Goal: Task Accomplishment & Management: Manage account settings

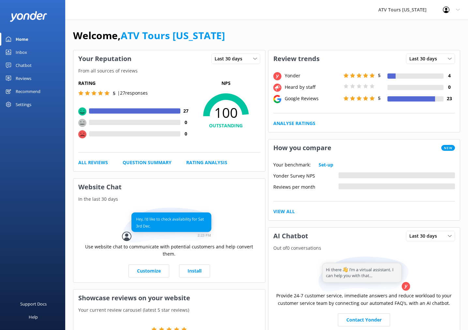
click at [21, 104] on div "Settings" at bounding box center [24, 104] width 16 height 13
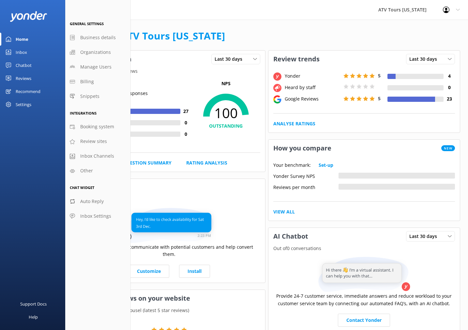
scroll to position [0, 0]
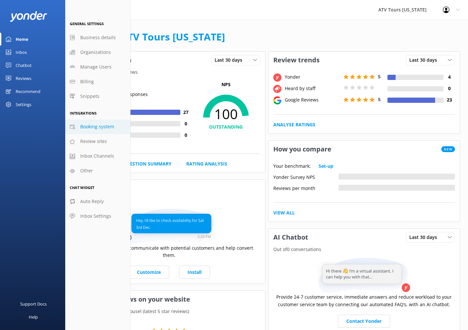
click at [111, 128] on span "Booking system" at bounding box center [97, 126] width 34 height 7
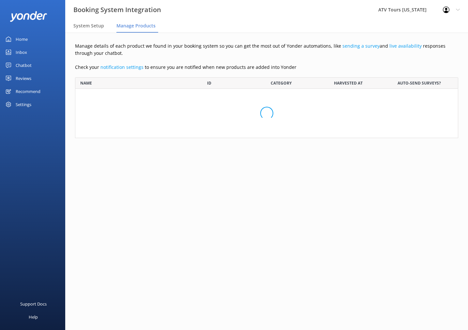
scroll to position [0, 0]
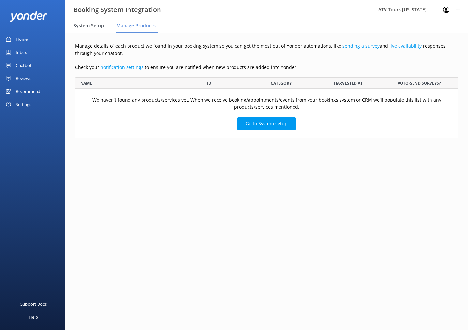
click at [93, 26] on span "System Setup" at bounding box center [88, 25] width 31 height 7
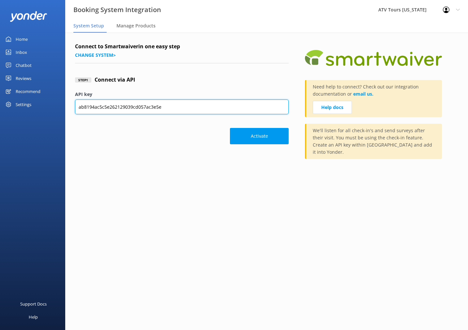
click at [183, 109] on input "ab8194ac5c5e262129039cd057ac3e5e" at bounding box center [181, 106] width 213 height 15
paste input "BItCDHCiura9LDYi5FiDE9HFFnvoWDSJPX4O0q5S"
type input "BItCDHCiura9LDYi5FiDE9HFFnvoWDSJPX4O0q5S"
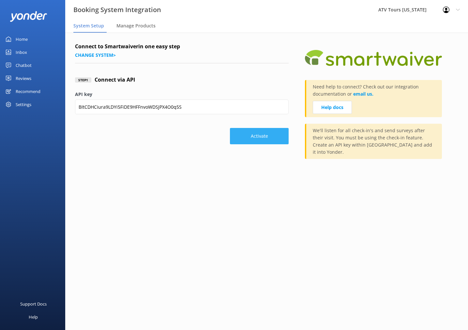
click at [251, 135] on button "Activate" at bounding box center [259, 136] width 59 height 16
click at [104, 53] on link "Change system >" at bounding box center [95, 55] width 41 height 6
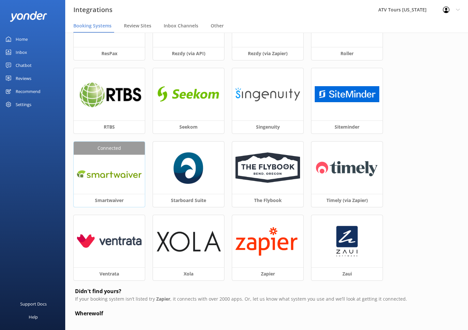
click at [104, 179] on img at bounding box center [109, 174] width 65 height 15
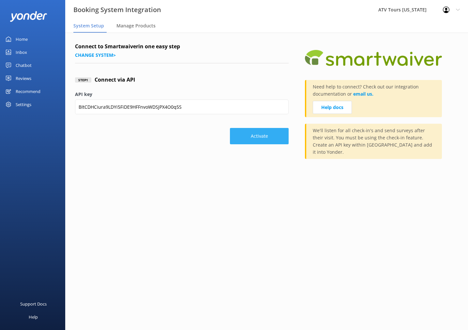
click at [272, 135] on button "Activate" at bounding box center [259, 136] width 59 height 16
click at [146, 25] on span "Manage Products" at bounding box center [135, 25] width 39 height 7
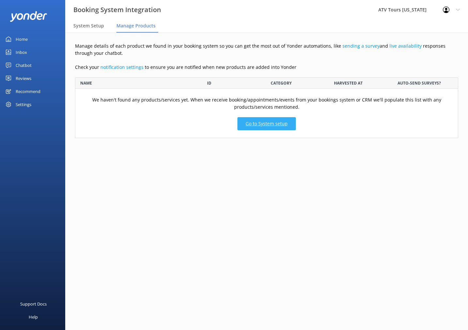
click at [258, 124] on link "Go to System setup" at bounding box center [266, 123] width 58 height 13
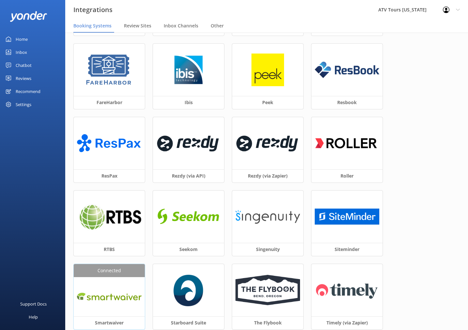
click at [104, 294] on img at bounding box center [109, 296] width 65 height 15
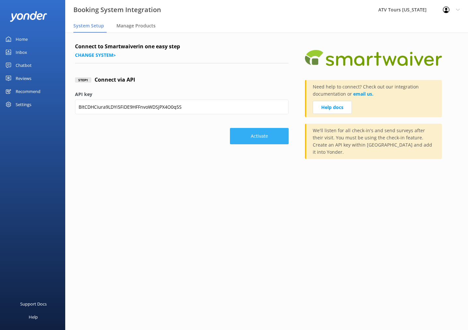
click at [268, 133] on button "Activate" at bounding box center [259, 136] width 59 height 16
